Goal: Information Seeking & Learning: Learn about a topic

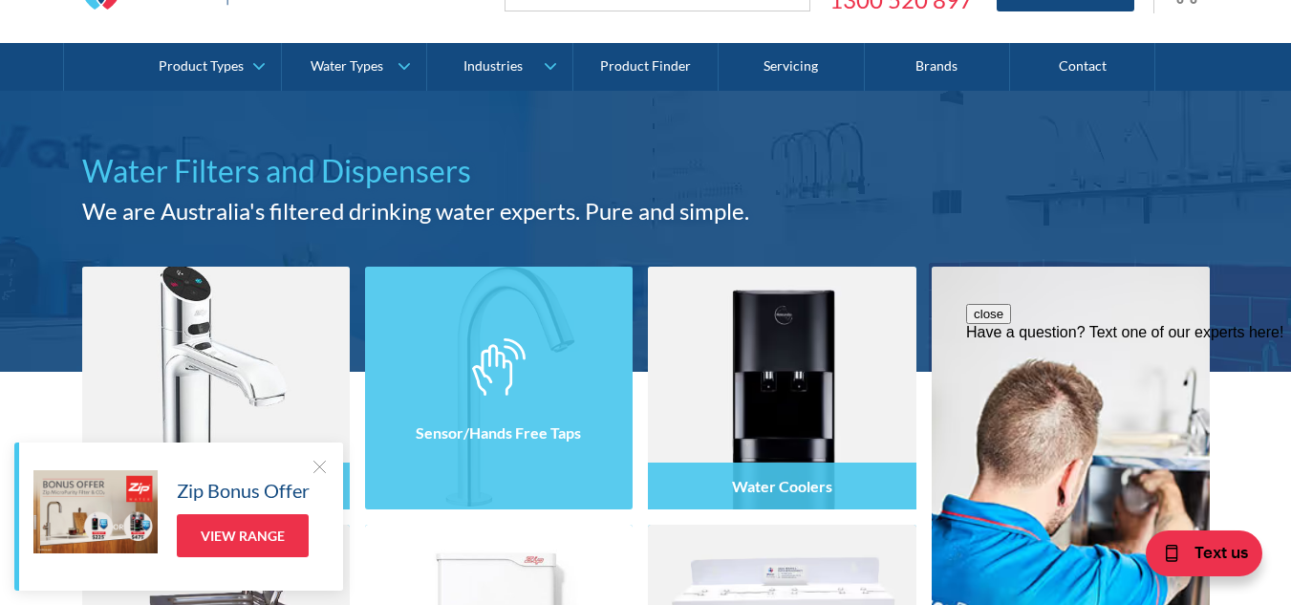
scroll to position [146, 0]
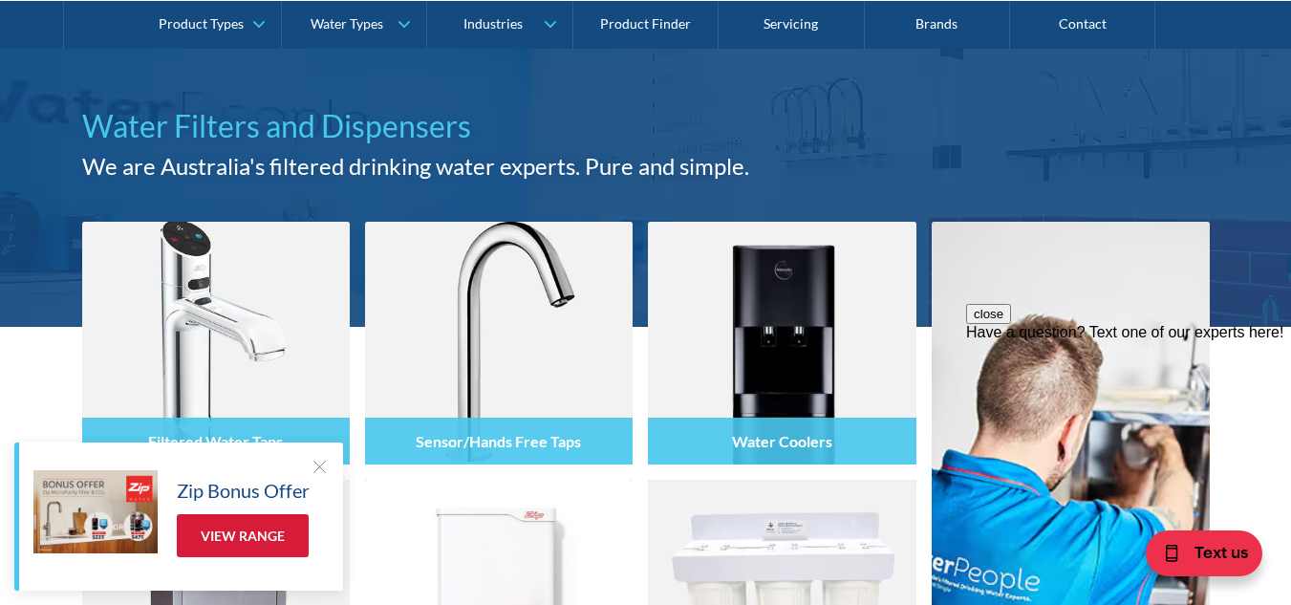
click at [274, 529] on link "View Range" at bounding box center [243, 535] width 132 height 43
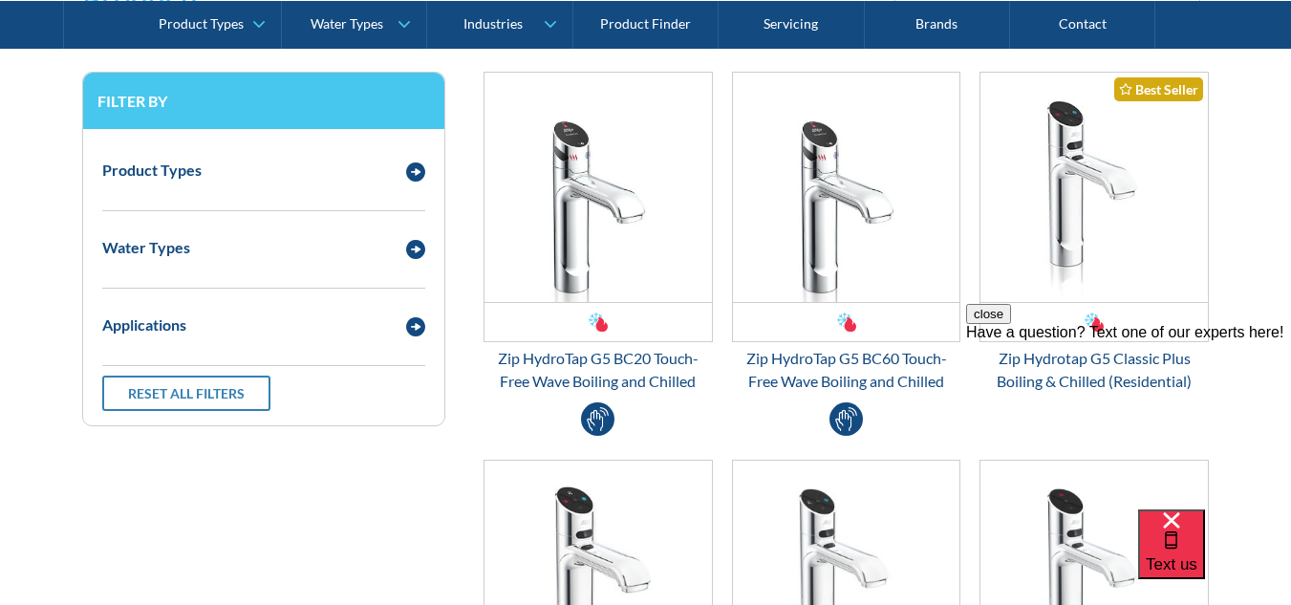
scroll to position [2576, 0]
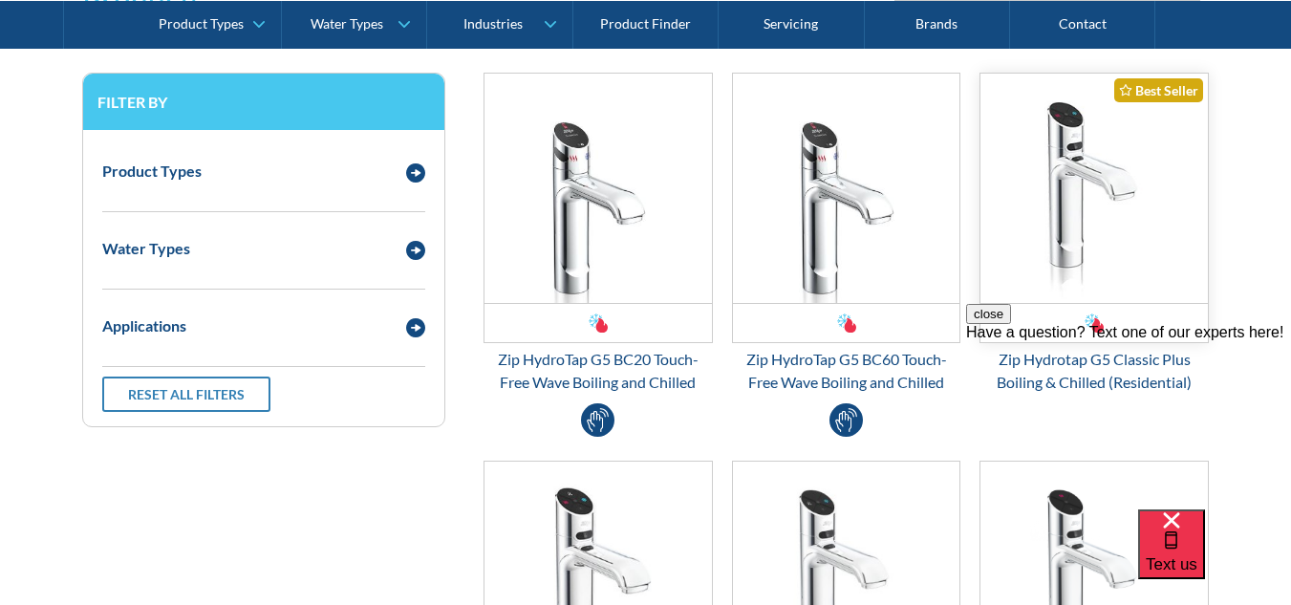
click at [1109, 245] on img "Email Form 3" at bounding box center [1093, 188] width 227 height 229
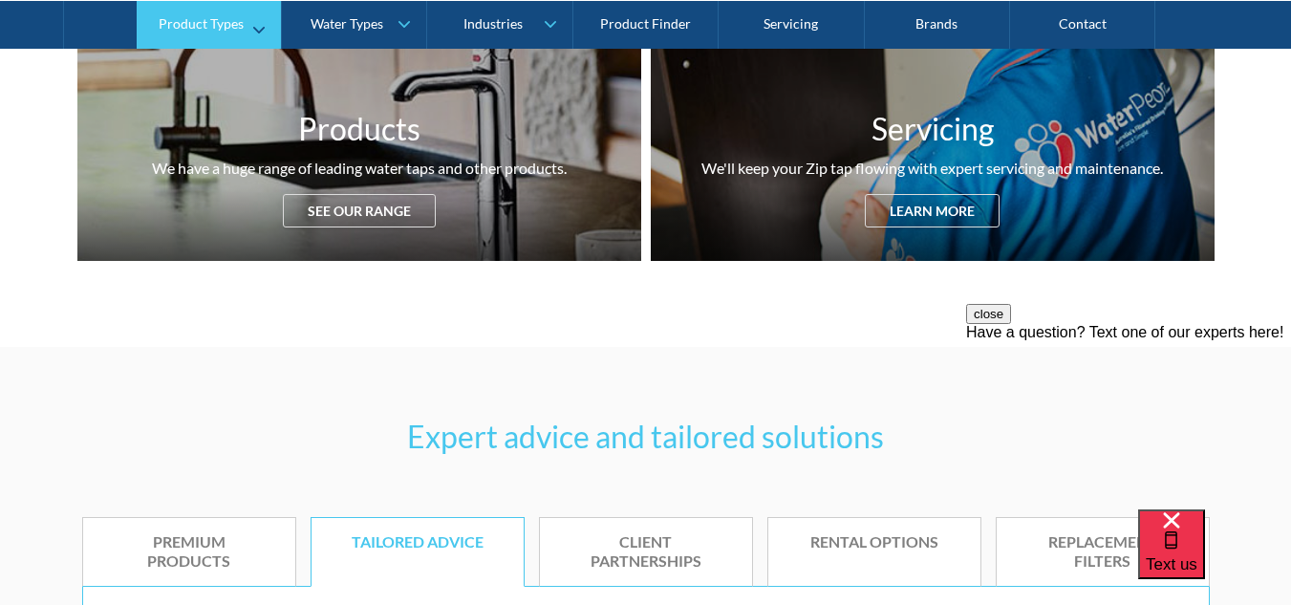
scroll to position [813, 0]
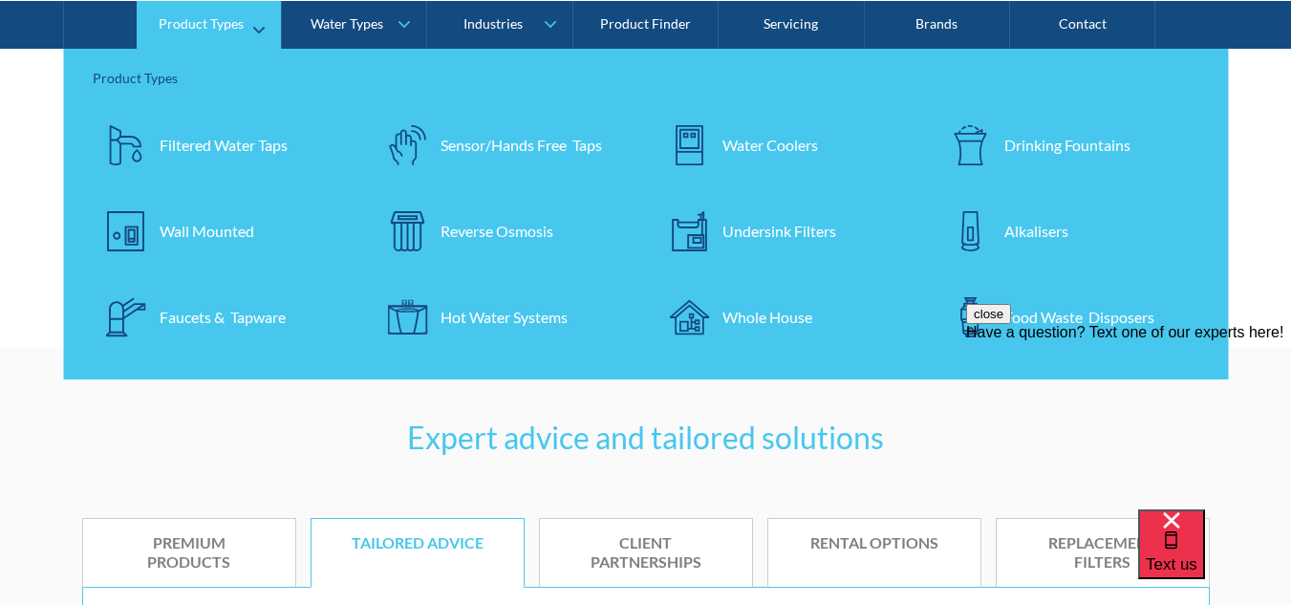
click at [725, 232] on div "Undersink Filters" at bounding box center [779, 230] width 114 height 23
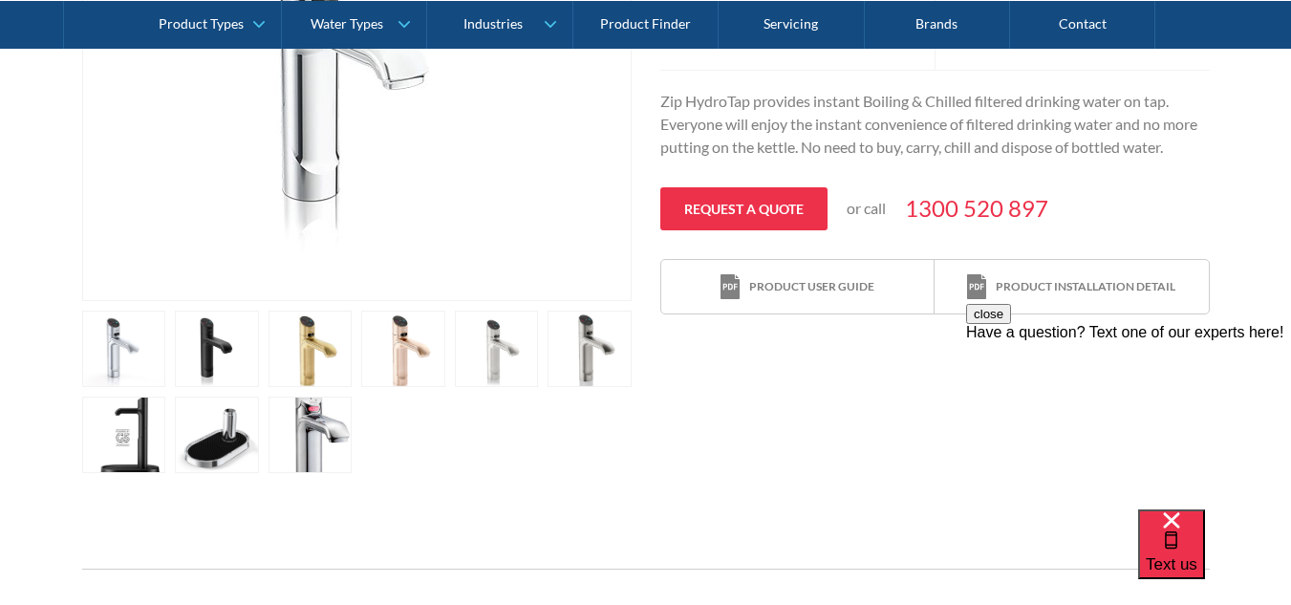
scroll to position [599, 0]
click at [201, 442] on link "open lightbox" at bounding box center [217, 434] width 84 height 76
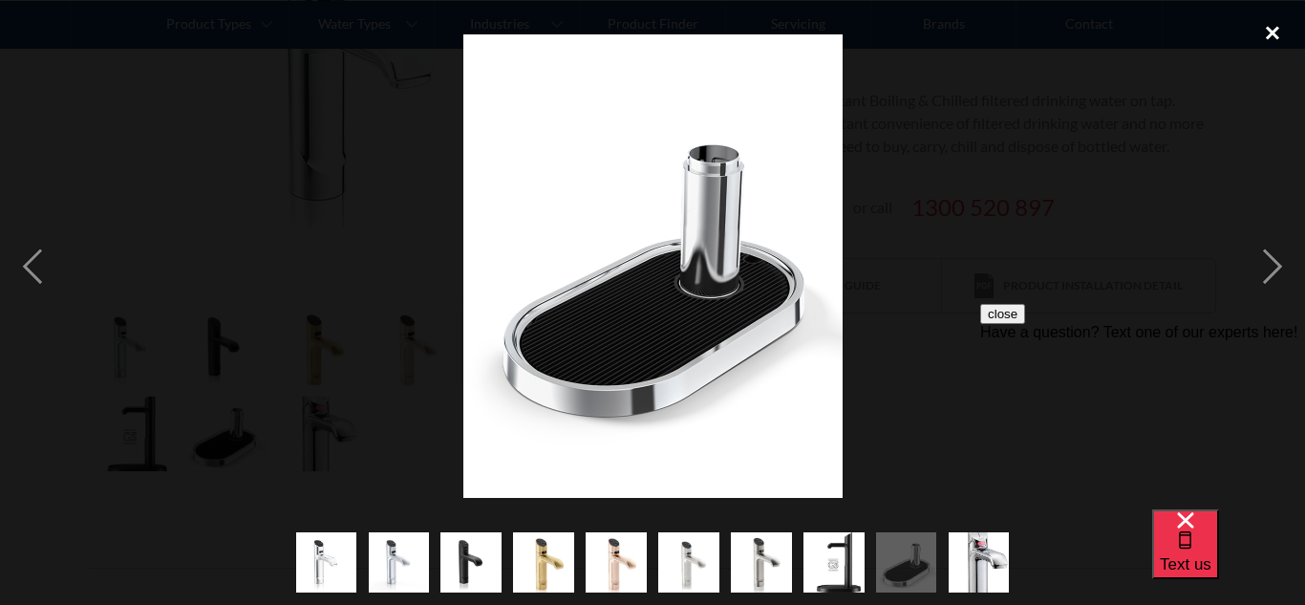
click at [1290, 29] on div "close lightbox" at bounding box center [1272, 33] width 65 height 42
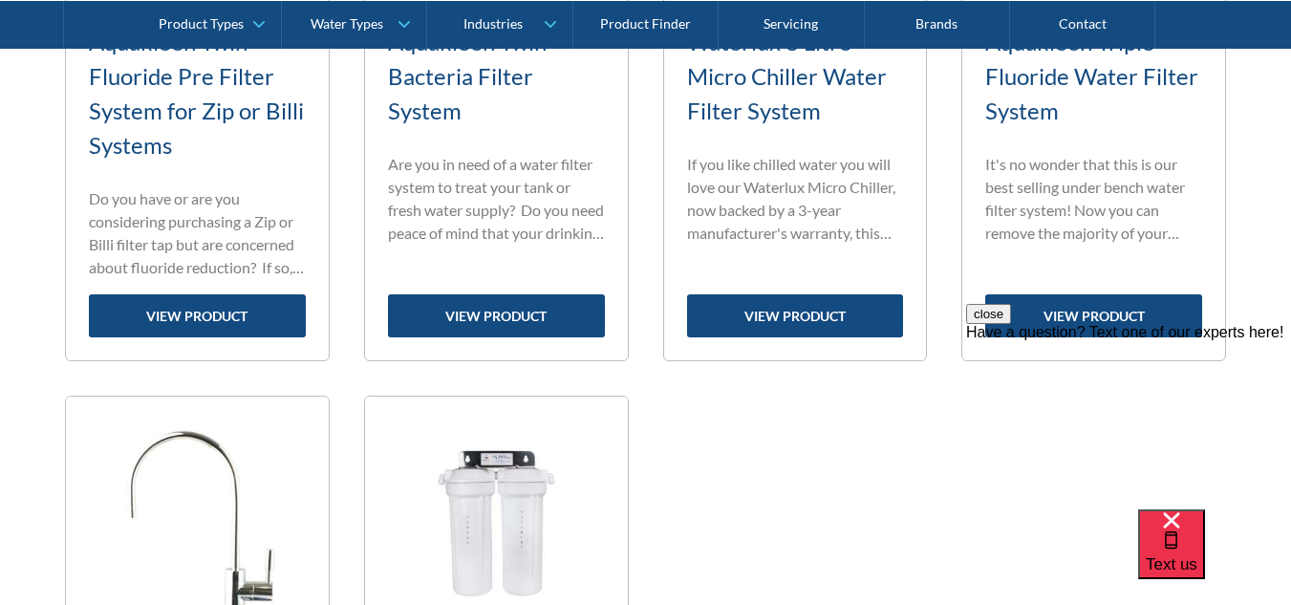
scroll to position [1944, 0]
click at [1079, 319] on div "close Have a question? Text one of our experts here!" at bounding box center [1128, 418] width 325 height 229
click at [1103, 316] on div "close Have a question? Text one of our experts here!" at bounding box center [1128, 418] width 325 height 229
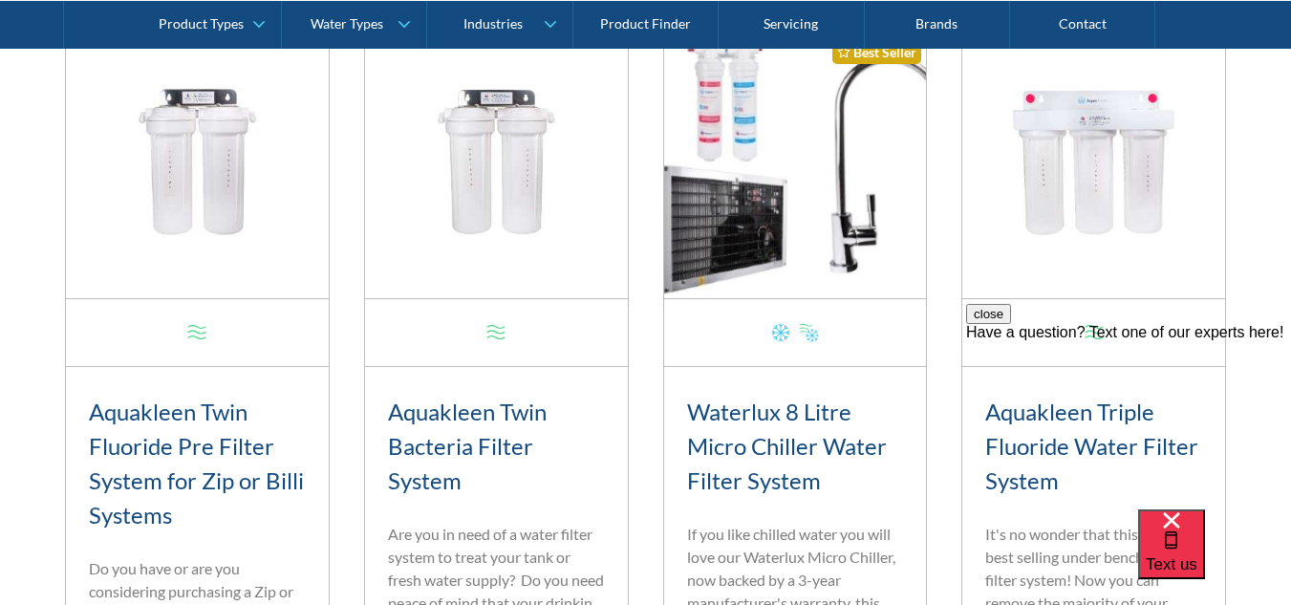
scroll to position [1574, 0]
click at [1088, 172] on img at bounding box center [1093, 167] width 263 height 263
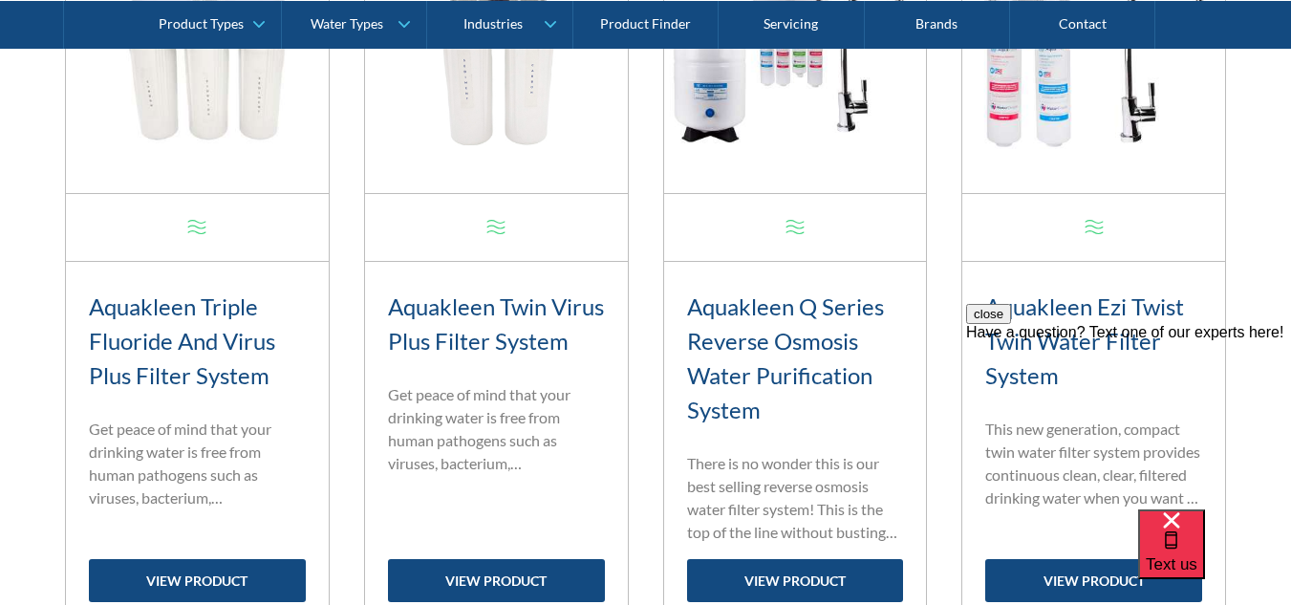
scroll to position [944, 0]
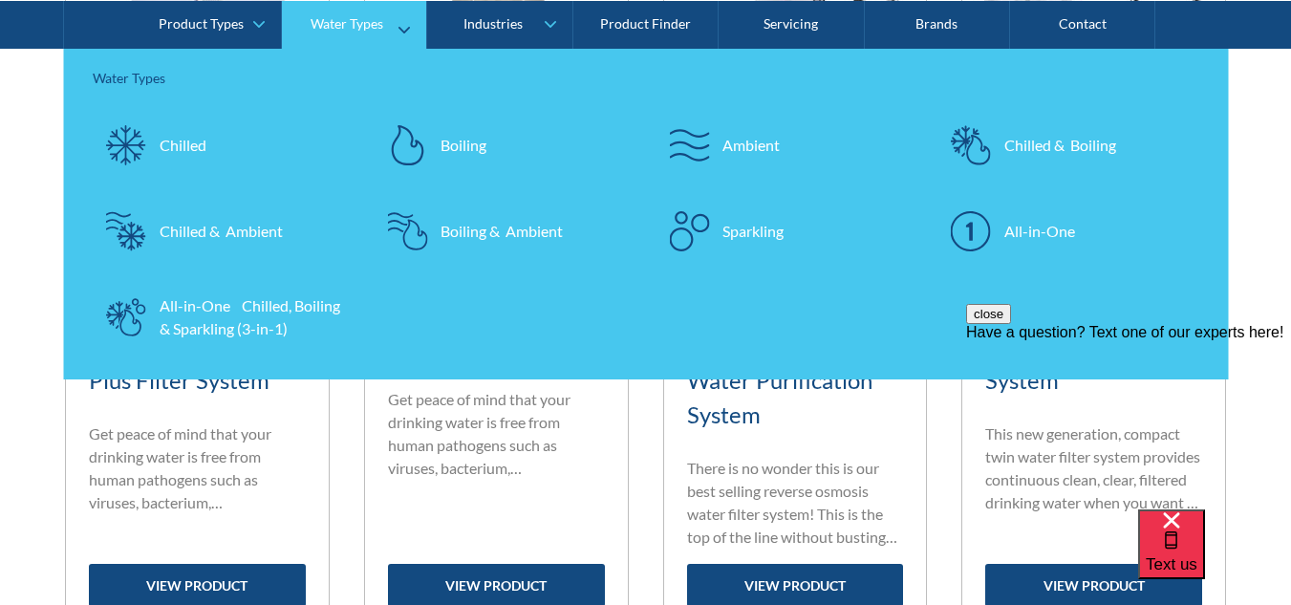
click at [362, 16] on div "Water Types" at bounding box center [347, 23] width 73 height 16
